Goal: Task Accomplishment & Management: Manage account settings

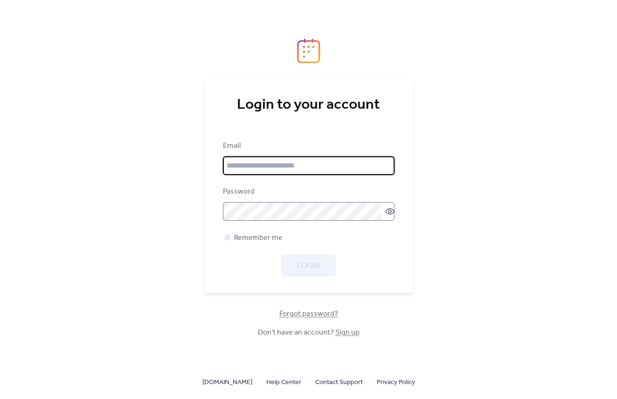
type input "**********"
click at [385, 211] on icon at bounding box center [389, 211] width 9 height 9
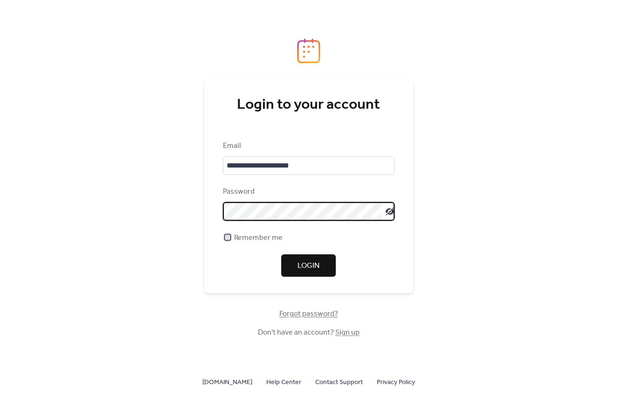
click at [228, 239] on div at bounding box center [228, 237] width 6 height 6
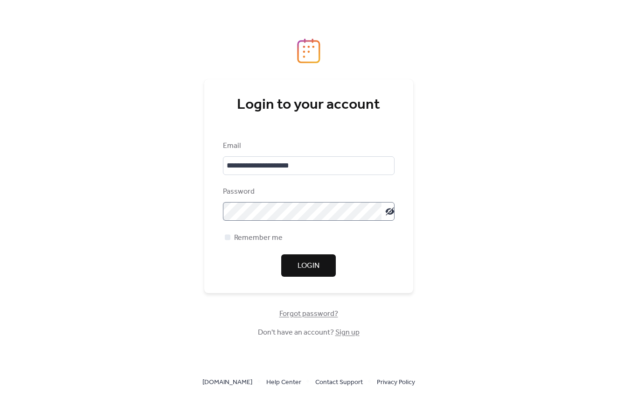
click at [306, 262] on span "Login" at bounding box center [309, 265] width 22 height 11
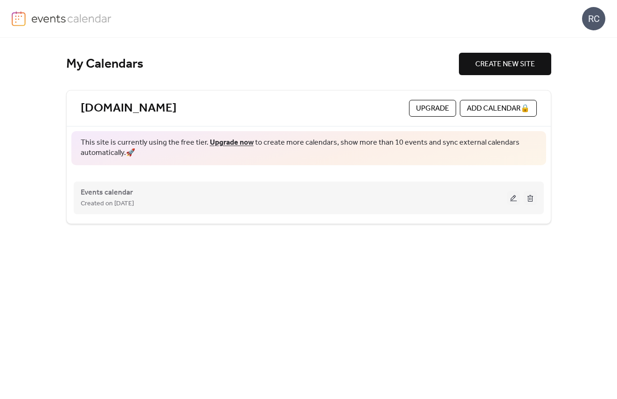
click at [134, 203] on span "Created on [DATE]" at bounding box center [107, 203] width 53 height 11
click at [511, 196] on button at bounding box center [513, 198] width 13 height 14
